Goal: Information Seeking & Learning: Learn about a topic

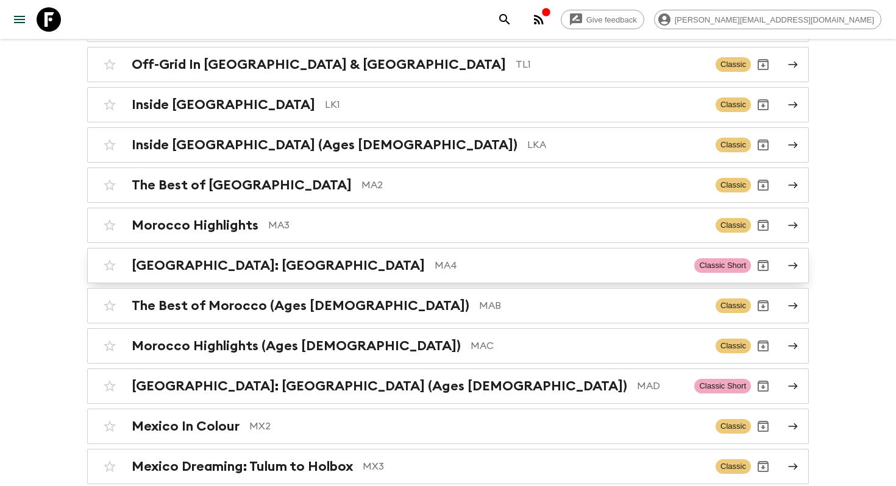
click at [200, 258] on h2 "[GEOGRAPHIC_DATA]: [GEOGRAPHIC_DATA]" at bounding box center [278, 266] width 293 height 16
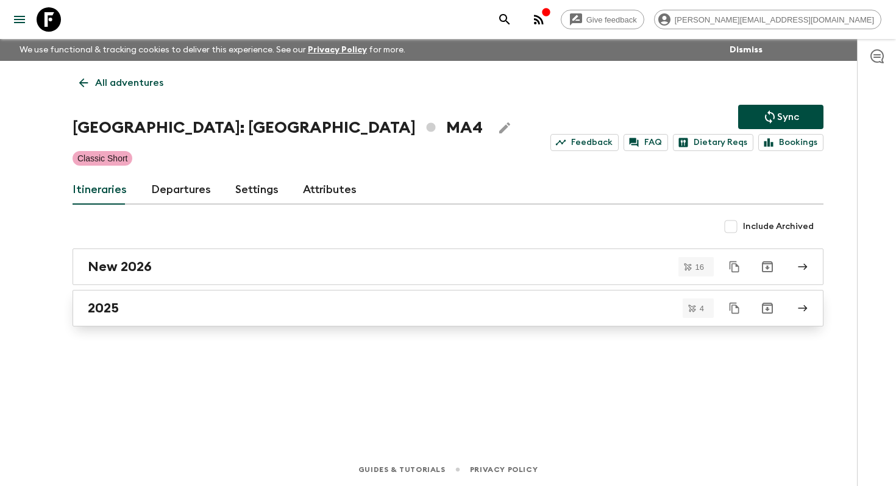
click at [208, 313] on div "2025" at bounding box center [436, 308] width 697 height 16
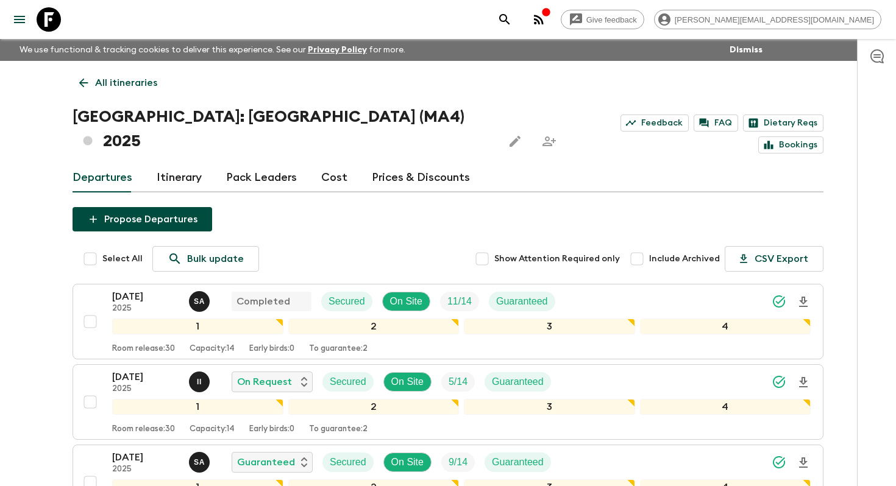
scroll to position [201, 0]
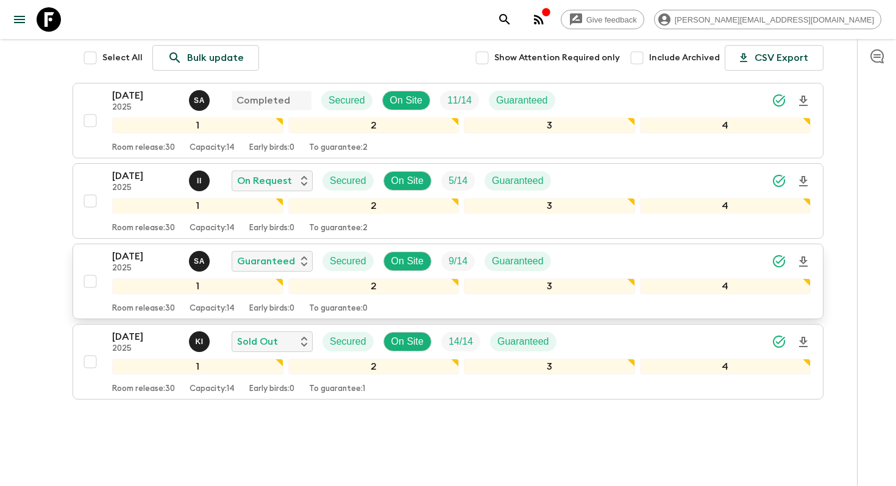
click at [149, 249] on p "26 Nov 2025" at bounding box center [145, 256] width 67 height 15
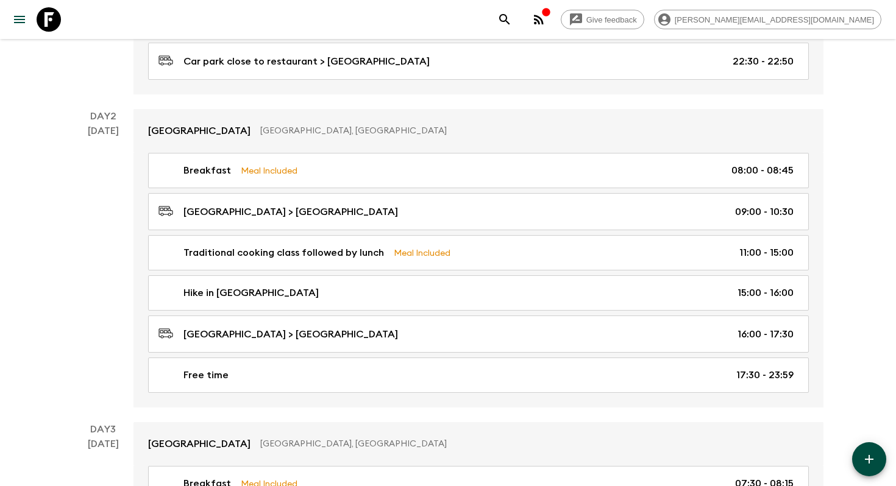
scroll to position [475, 0]
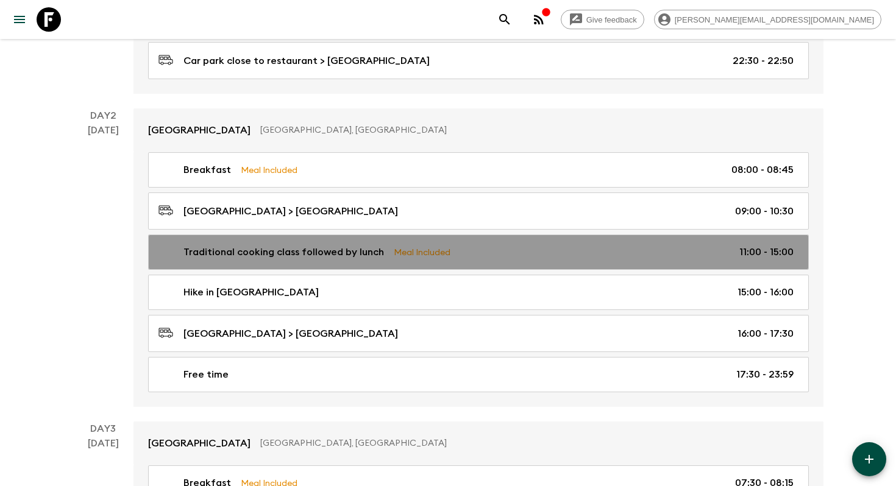
click at [391, 260] on link "Traditional cooking class followed by lunch Meal Included 11:00 - 15:00" at bounding box center [478, 252] width 660 height 35
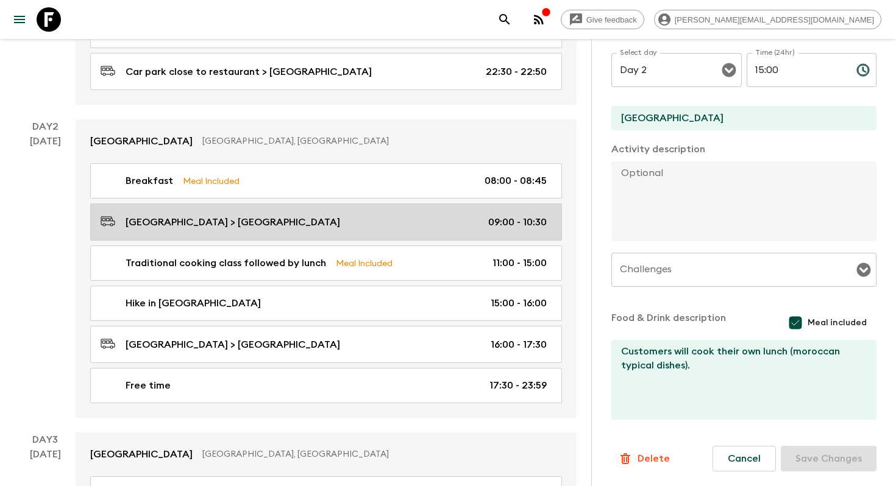
scroll to position [465, 0]
click at [304, 228] on link "Marrakech Hotel > Hiba Lodge 09:00 - 10:30" at bounding box center [326, 220] width 472 height 37
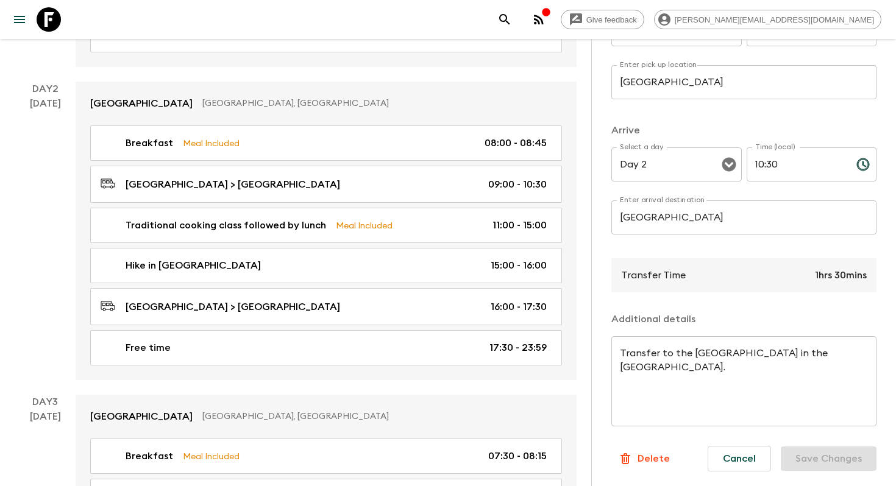
scroll to position [528, 0]
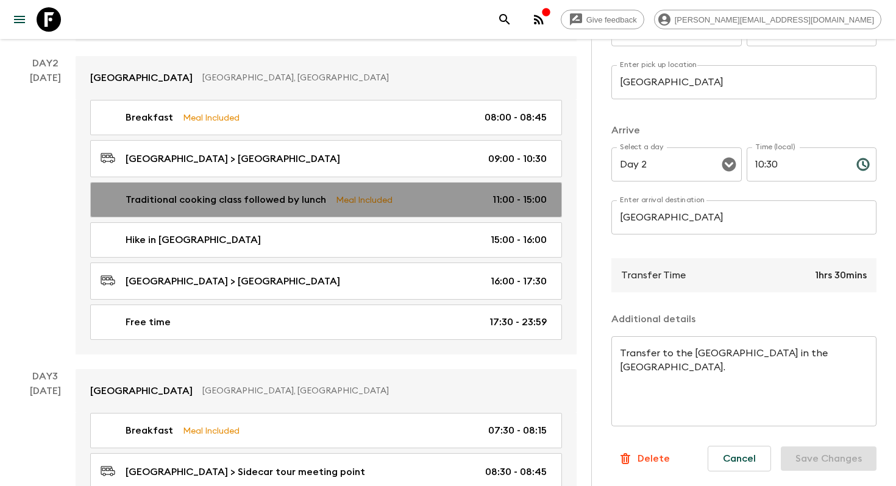
click at [460, 193] on div "Traditional cooking class followed by lunch Meal Included 11:00 - 15:00" at bounding box center [324, 200] width 446 height 15
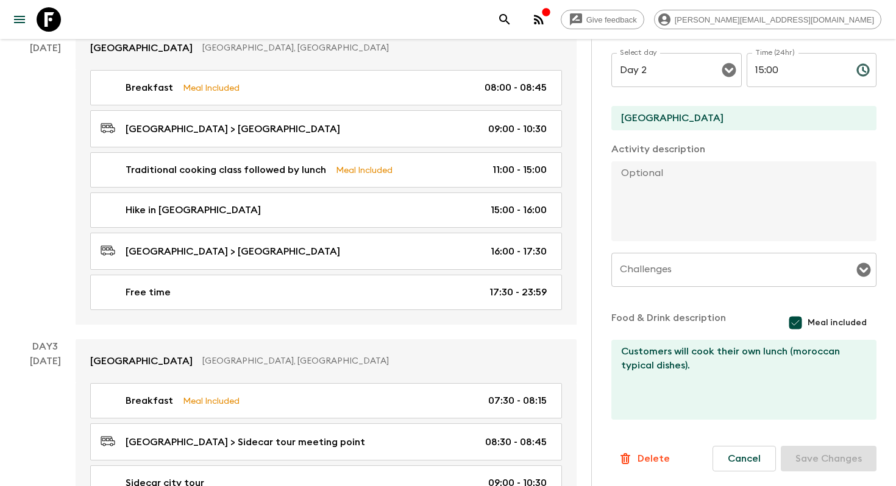
scroll to position [560, 0]
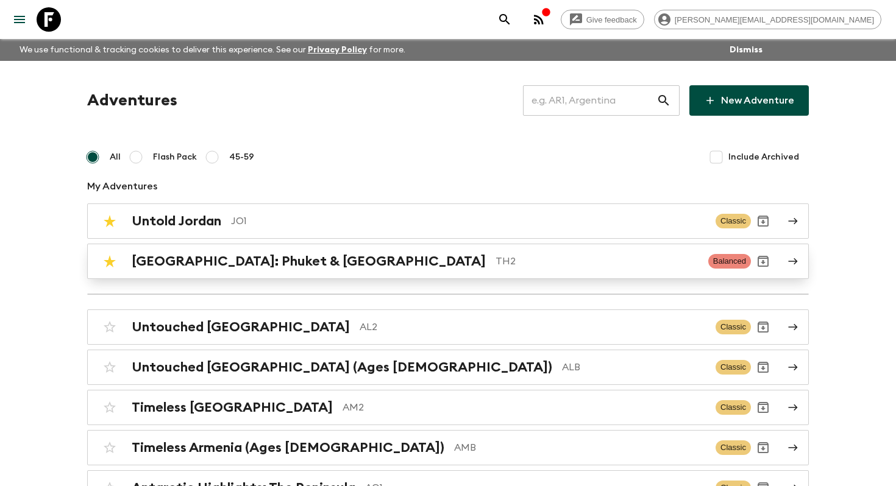
click at [495, 263] on p "TH2" at bounding box center [596, 261] width 203 height 15
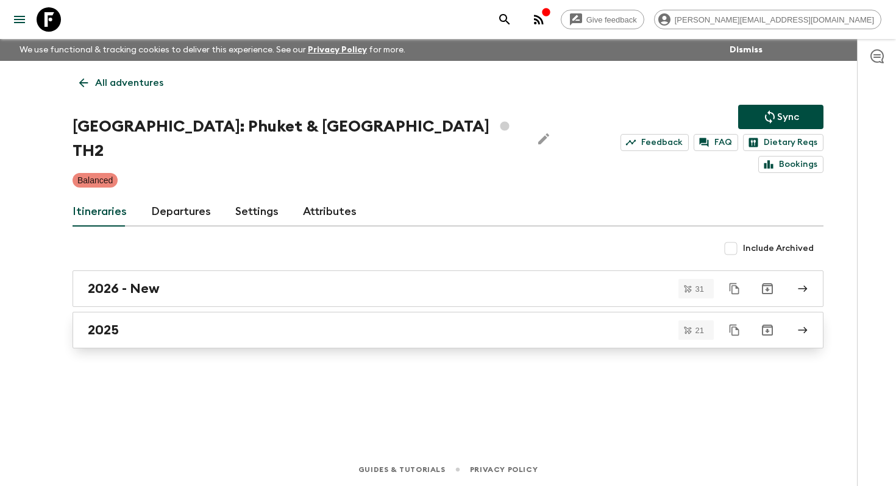
click at [202, 322] on div "2025" at bounding box center [436, 330] width 697 height 16
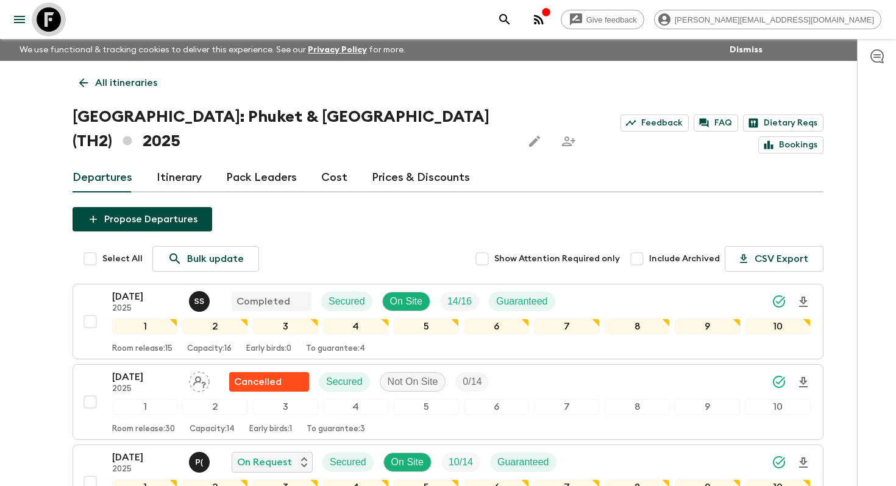
click at [51, 15] on icon at bounding box center [49, 19] width 24 height 24
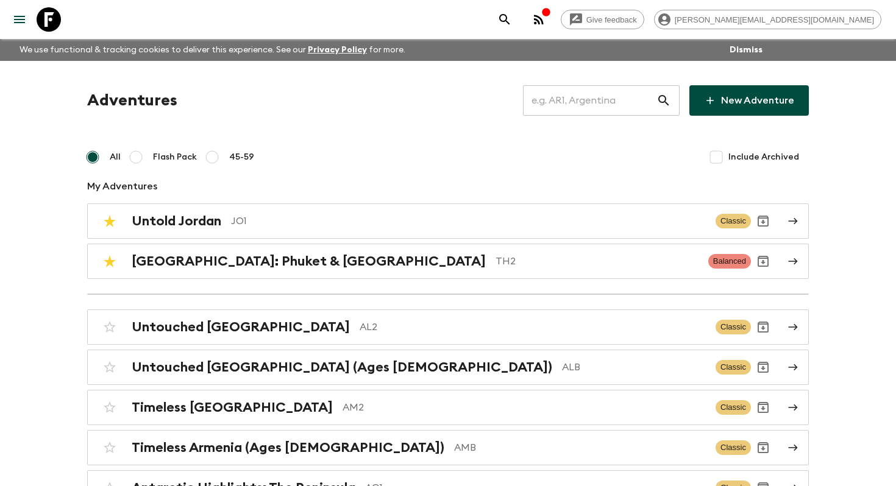
scroll to position [3542, 0]
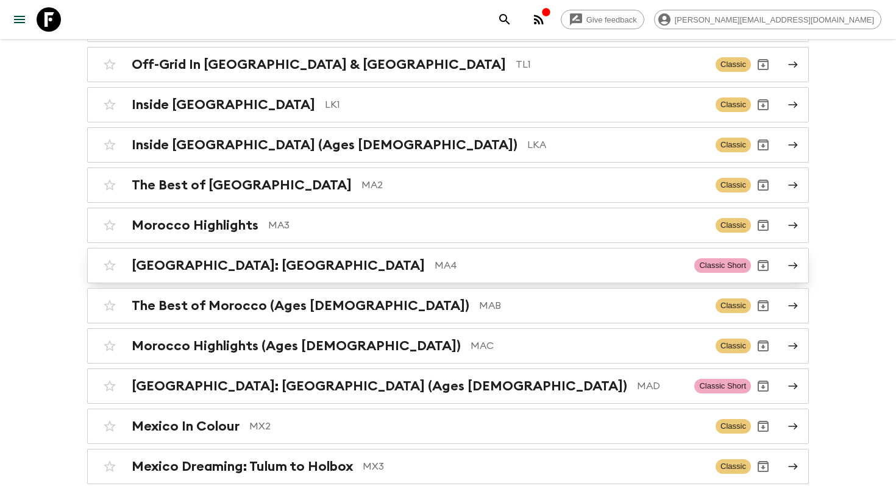
click at [143, 253] on div "[GEOGRAPHIC_DATA]: [GEOGRAPHIC_DATA] MA4 Classic Short" at bounding box center [423, 265] width 653 height 24
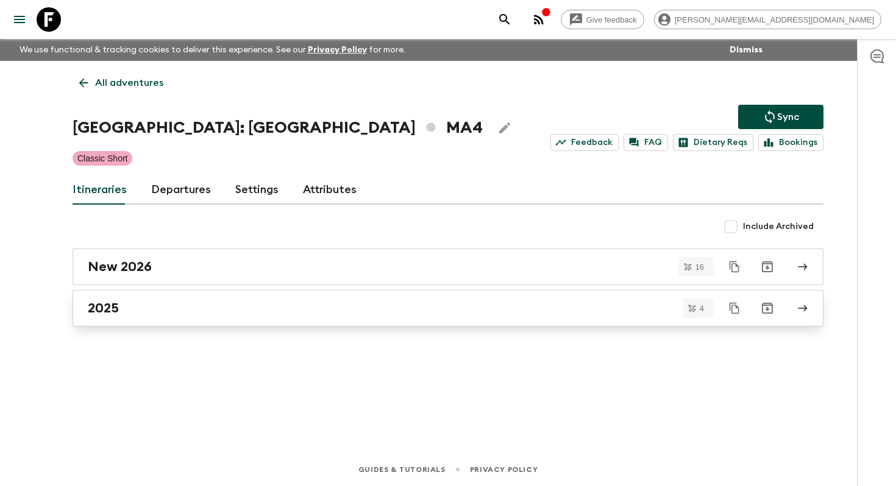
click at [202, 310] on div "2025" at bounding box center [436, 308] width 697 height 16
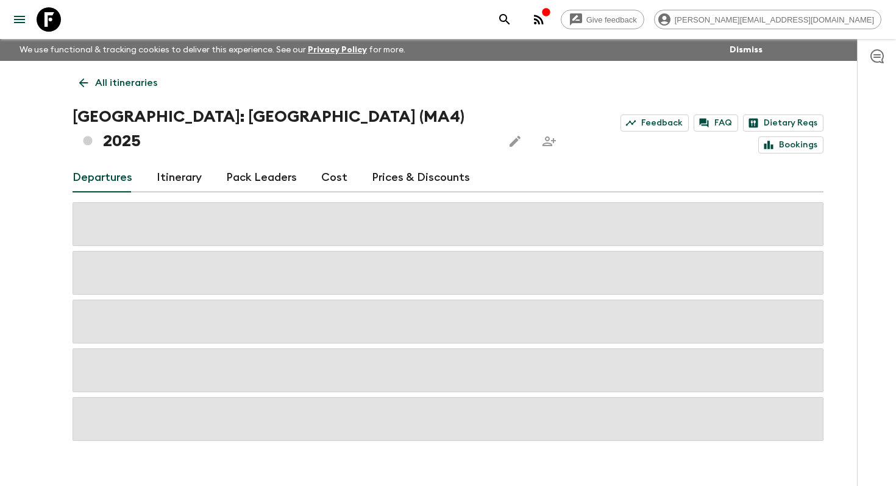
click at [79, 75] on link "All itineraries" at bounding box center [118, 83] width 91 height 24
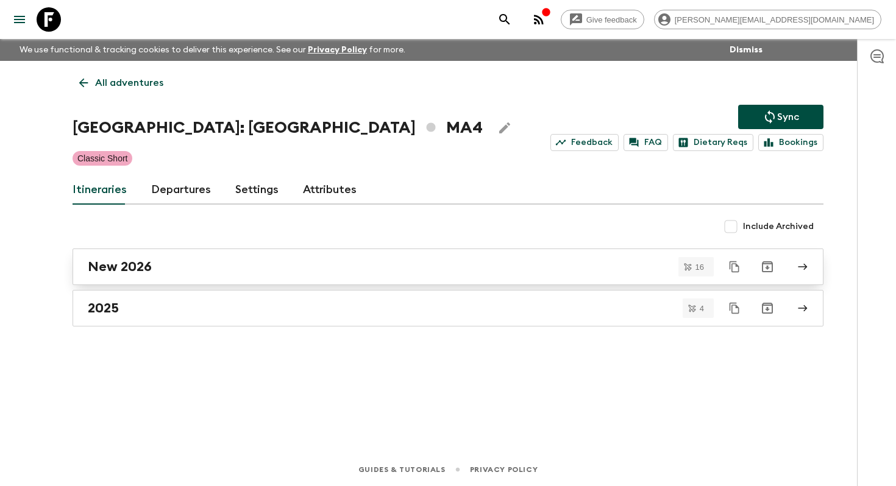
click at [182, 263] on div "New 2026" at bounding box center [436, 267] width 697 height 16
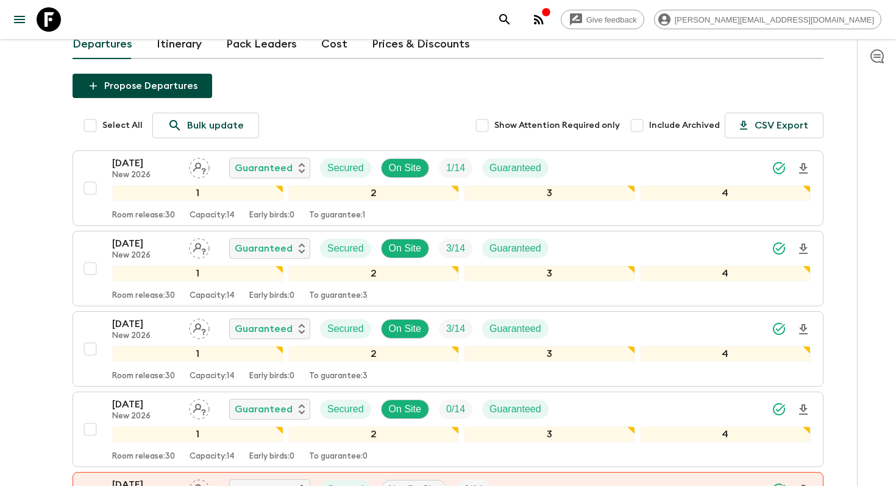
scroll to position [154, 0]
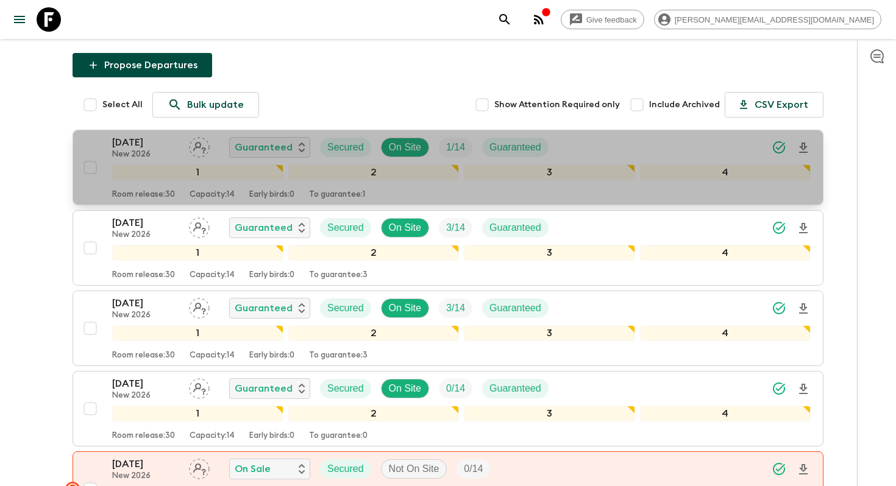
click at [158, 135] on p "[DATE]" at bounding box center [145, 142] width 67 height 15
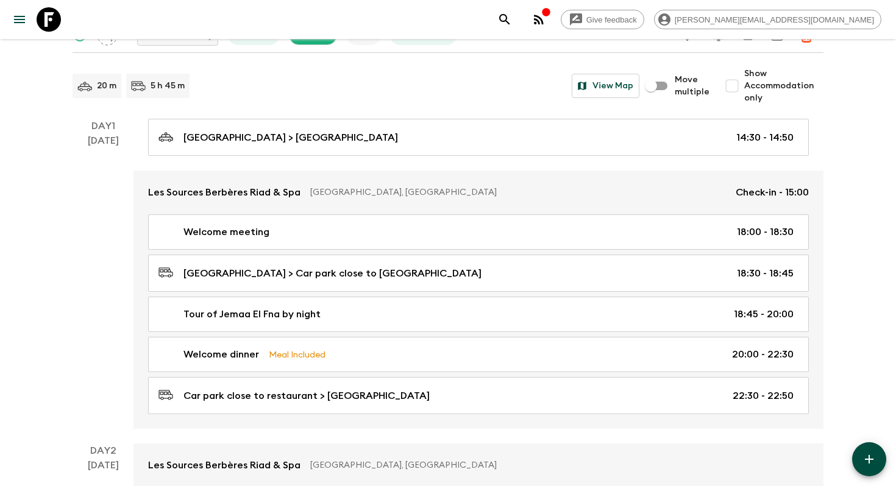
scroll to position [141, 0]
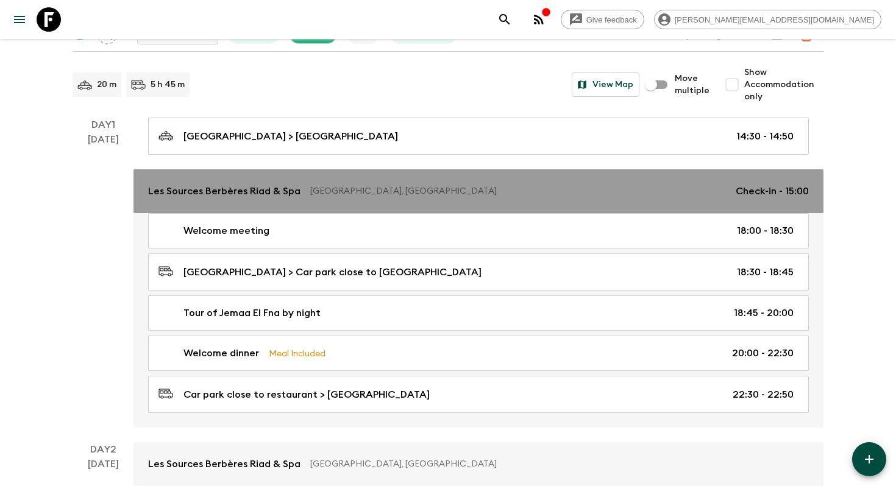
click at [200, 207] on link "Les Sources Berbères Riad & Spa Marrakesh, [GEOGRAPHIC_DATA] Check-in - 15:00" at bounding box center [478, 191] width 690 height 44
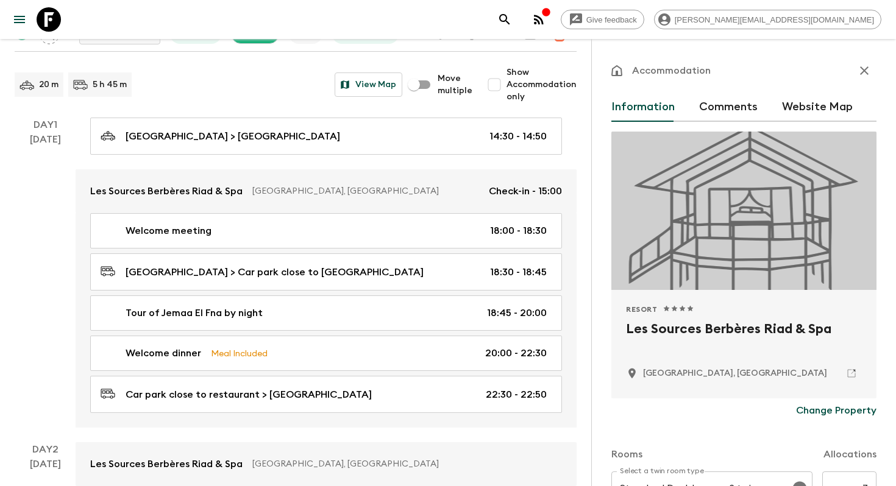
click at [684, 324] on h2 "Les Sources Berbères Riad & Spa" at bounding box center [744, 338] width 236 height 39
copy div "Les Sources Berbères Riad & Spa"
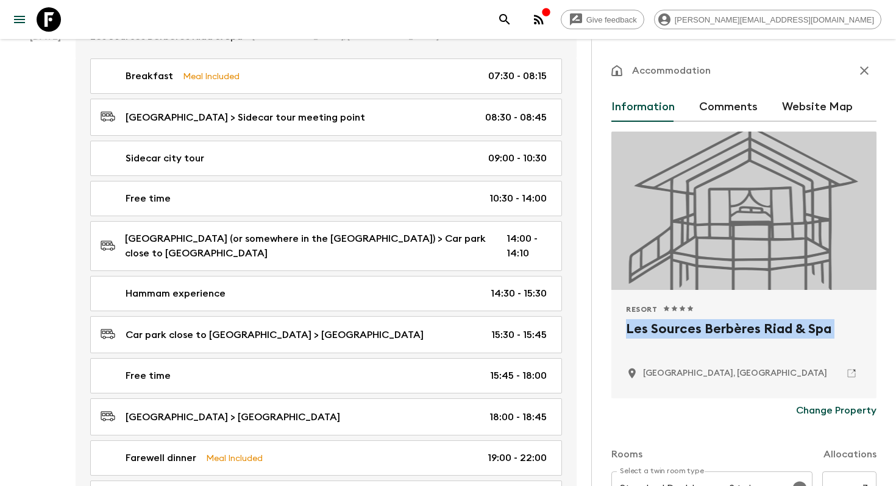
scroll to position [1101, 0]
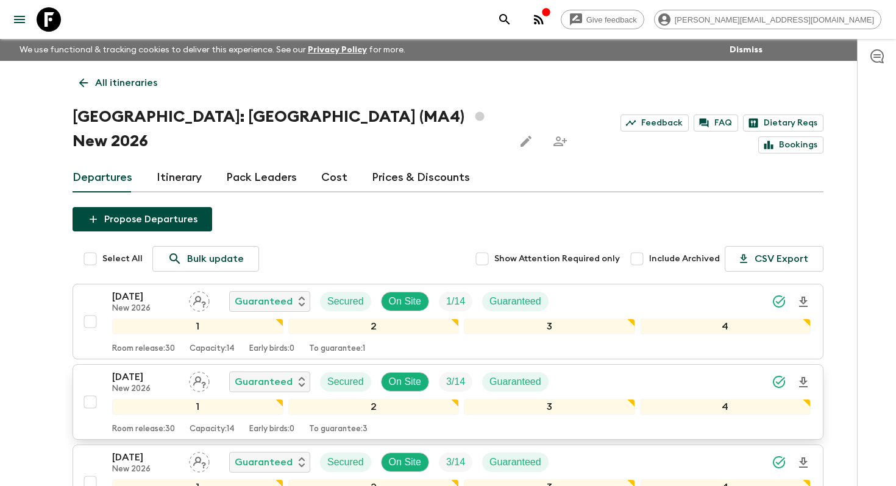
click at [141, 384] on p "New 2026" at bounding box center [145, 389] width 67 height 10
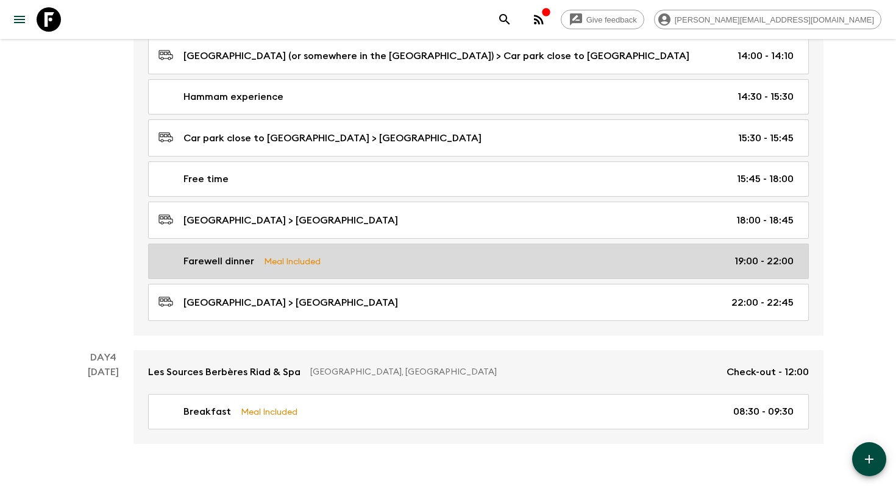
scroll to position [1066, 0]
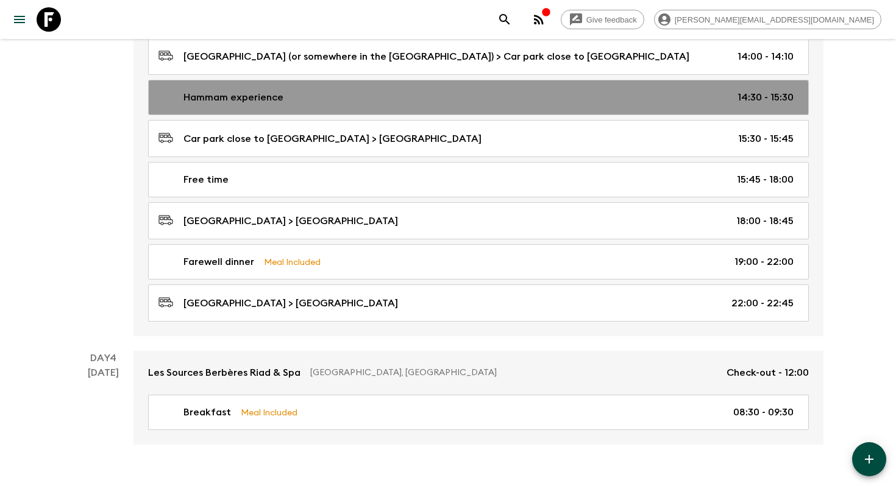
click at [367, 97] on div "Hammam experience 14:30 - 15:30" at bounding box center [475, 97] width 635 height 15
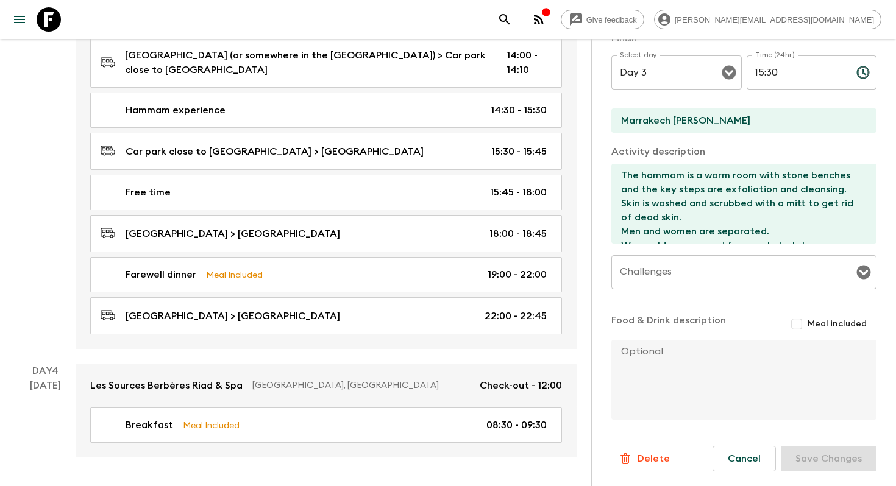
scroll to position [302, 0]
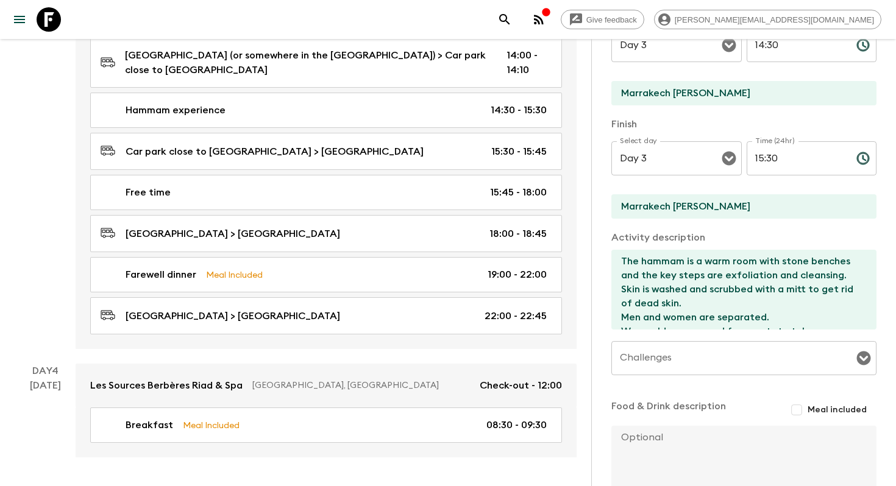
click at [667, 209] on input "Marrakech [PERSON_NAME]" at bounding box center [738, 206] width 255 height 24
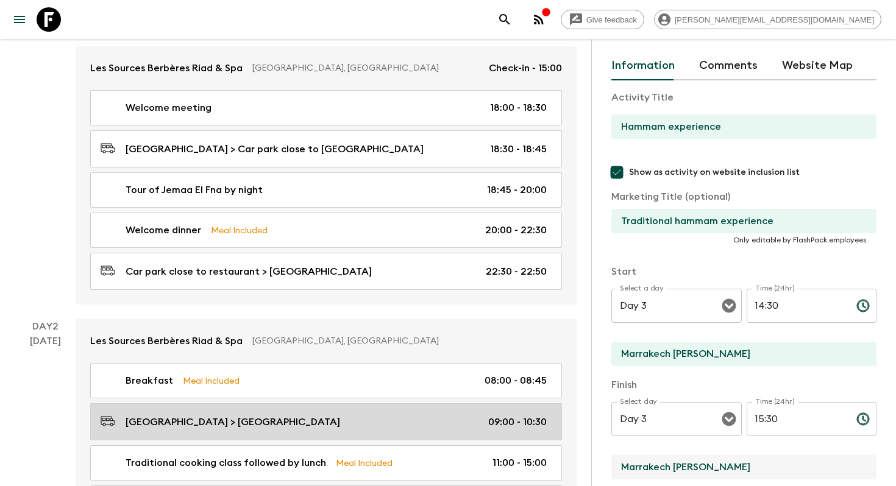
scroll to position [261, 0]
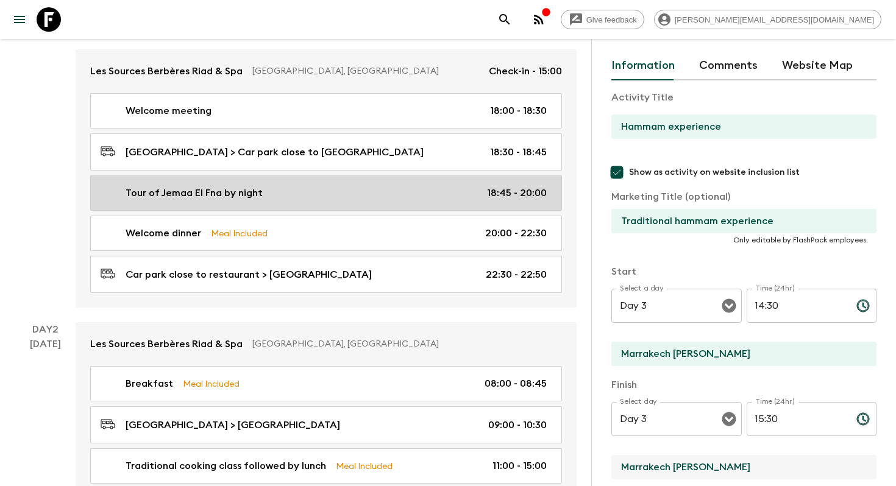
click at [266, 197] on div "Tour of Jemaa El Fna by night 18:45 - 20:00" at bounding box center [324, 193] width 446 height 15
type input "Tour of Jemaa El Fna by night"
type input "Jemaa El Fna night tour"
type input "[GEOGRAPHIC_DATA]"
type input "La Tangia Restaurant"
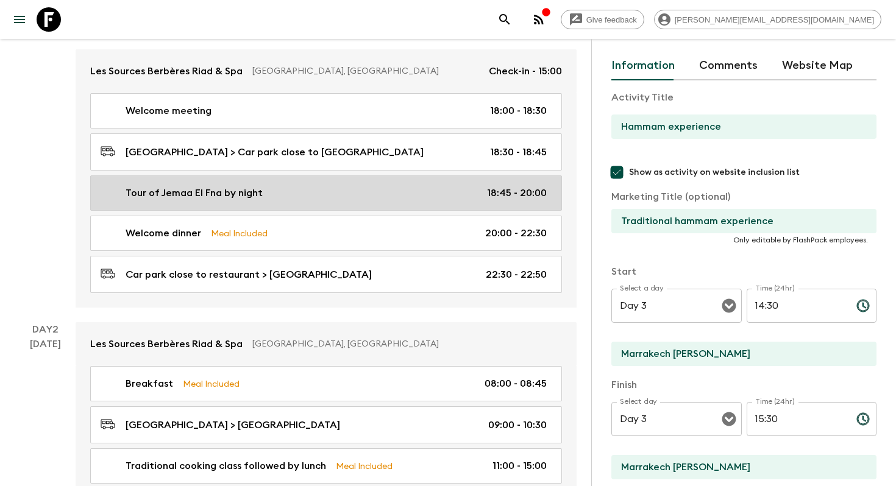
type textarea "At dusk, [GEOGRAPHIC_DATA]’s main square transforms and the morning stalls disa…"
type input "Day 1"
type input "18:45"
type input "Day 1"
type input "20:00"
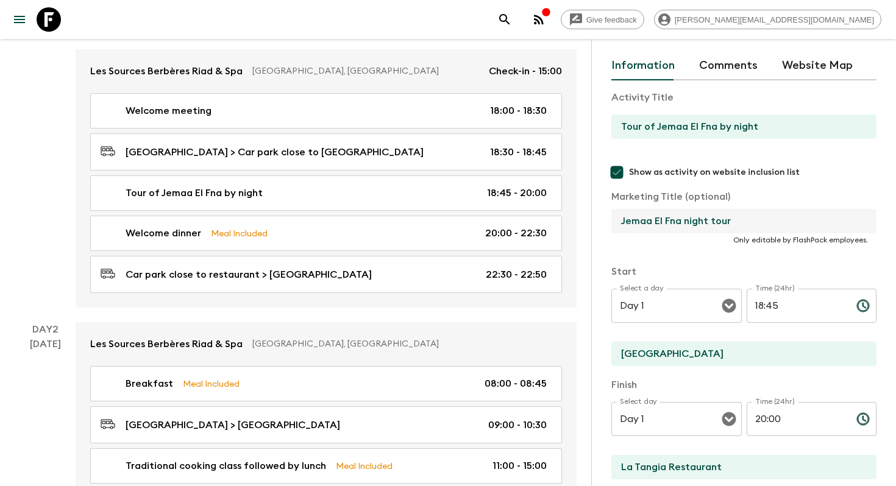
drag, startPoint x: 622, startPoint y: 221, endPoint x: 678, endPoint y: 222, distance: 56.1
click at [678, 222] on input "Jemaa El Fna night tour" at bounding box center [738, 221] width 255 height 24
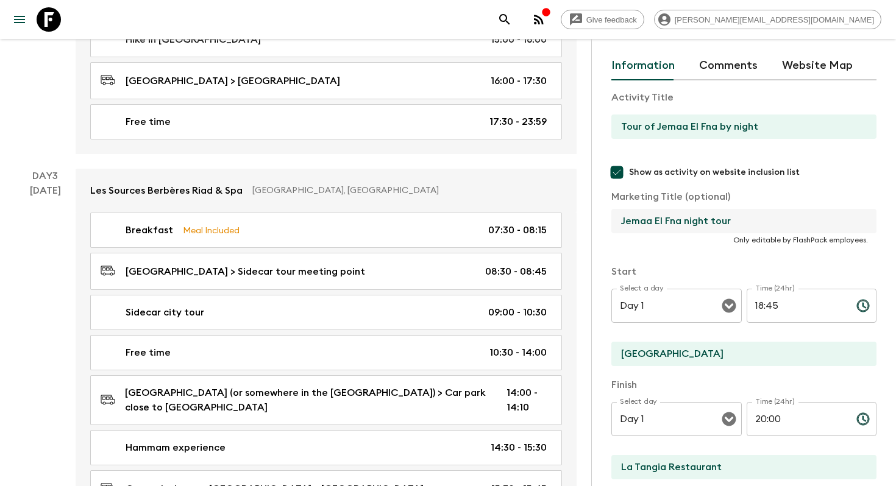
scroll to position [730, 0]
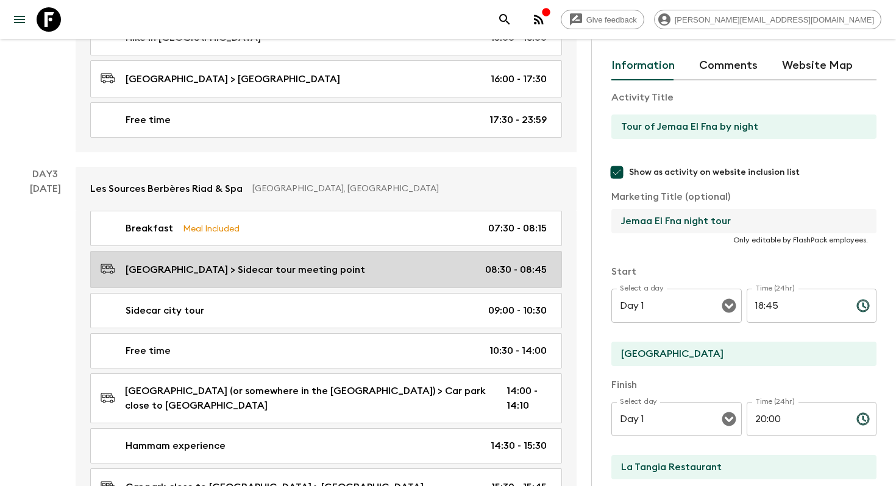
click at [207, 263] on p "[GEOGRAPHIC_DATA] > Sidecar tour meeting point" at bounding box center [245, 270] width 239 height 15
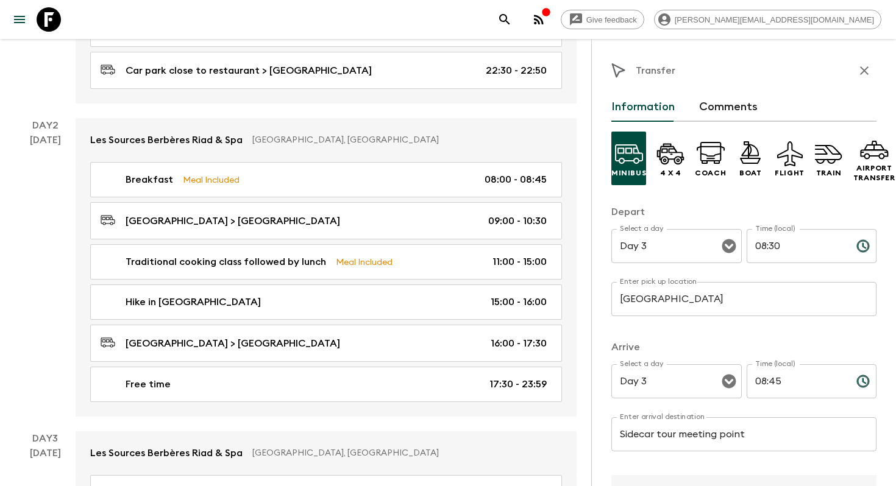
scroll to position [472, 0]
